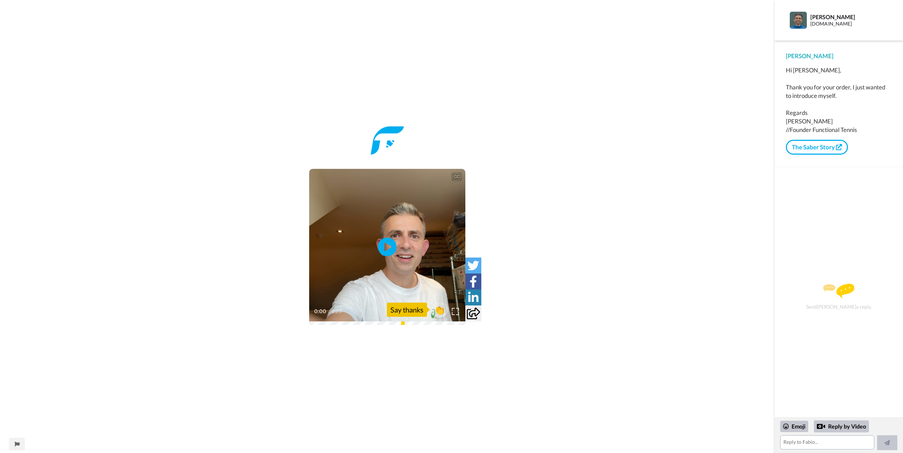
click at [387, 249] on icon "Play/Pause" at bounding box center [387, 247] width 19 height 34
click at [787, 447] on textarea at bounding box center [827, 442] width 94 height 14
click at [827, 19] on div "[PERSON_NAME]" at bounding box center [846, 16] width 73 height 7
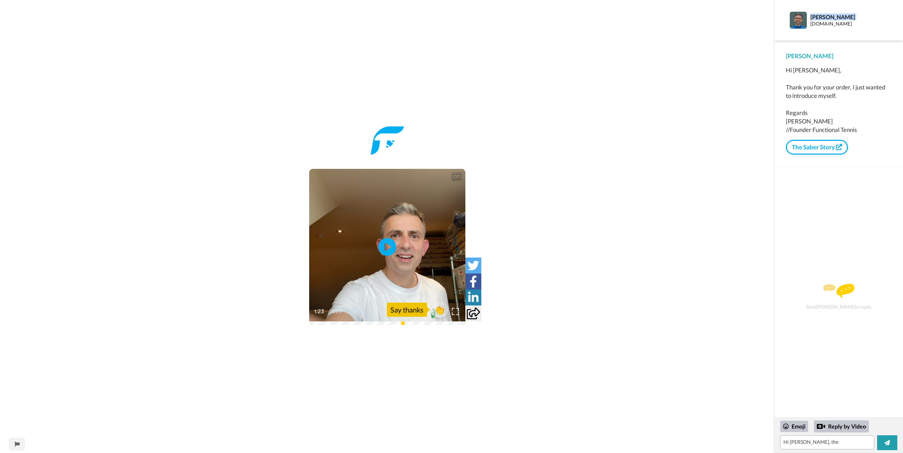
copy div "[PERSON_NAME]"
click at [823, 440] on textarea "Hi [PERSON_NAME], the" at bounding box center [827, 442] width 94 height 14
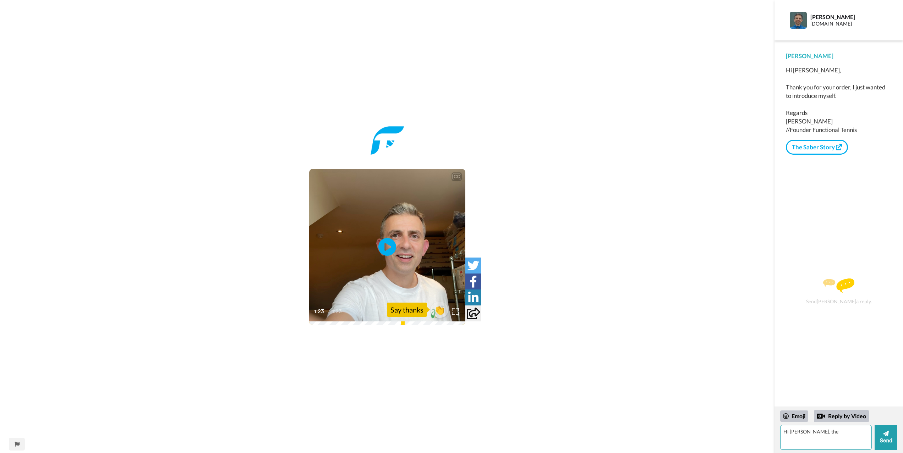
click at [807, 436] on textarea "Hi [PERSON_NAME], the" at bounding box center [826, 437] width 92 height 25
click at [807, 431] on textarea "Hi [PERSON_NAME], the" at bounding box center [826, 437] width 92 height 25
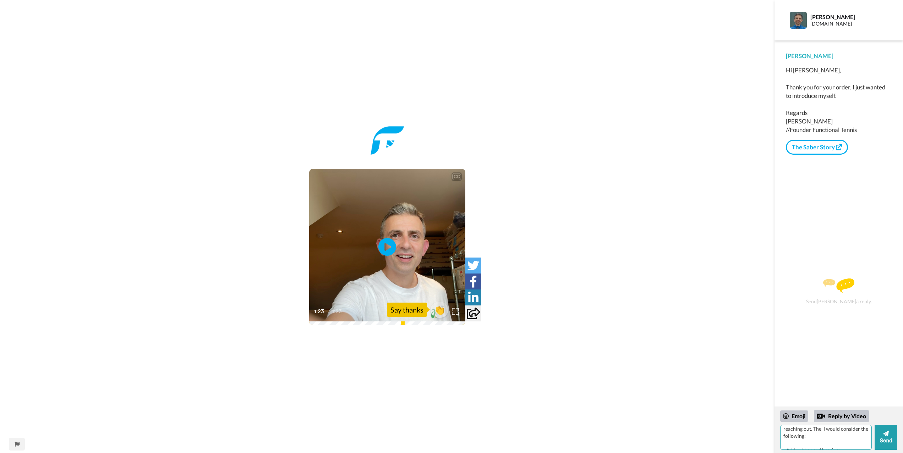
click at [848, 445] on textarea "Hi [PERSON_NAME], thanks for reaching out. The I would consider the following: …" at bounding box center [826, 437] width 92 height 25
type textarea "Hi [PERSON_NAME], thanks for reaching out. Great product. Definitely a 5/5. If …"
click at [881, 437] on button "Send" at bounding box center [885, 437] width 23 height 25
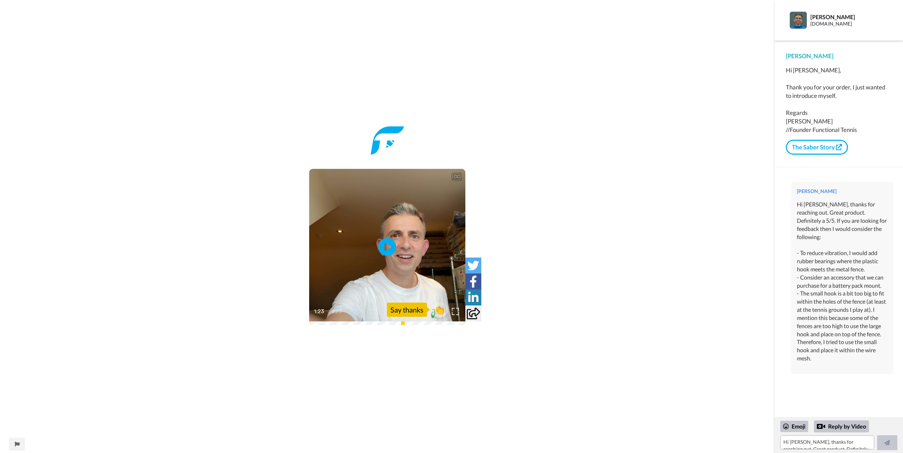
click at [740, 306] on div "CC Play/Pause 1:23 / 1:23 👏 Say thanks" at bounding box center [387, 230] width 774 height 209
click at [203, 88] on div "CC Play/Pause 1:23 / 1:23 👏 Say thanks" at bounding box center [387, 226] width 774 height 453
click at [682, 145] on div "CC Play/Pause 1:23 / 1:23 👏 Say thanks" at bounding box center [387, 230] width 774 height 209
